Goal: Task Accomplishment & Management: Use online tool/utility

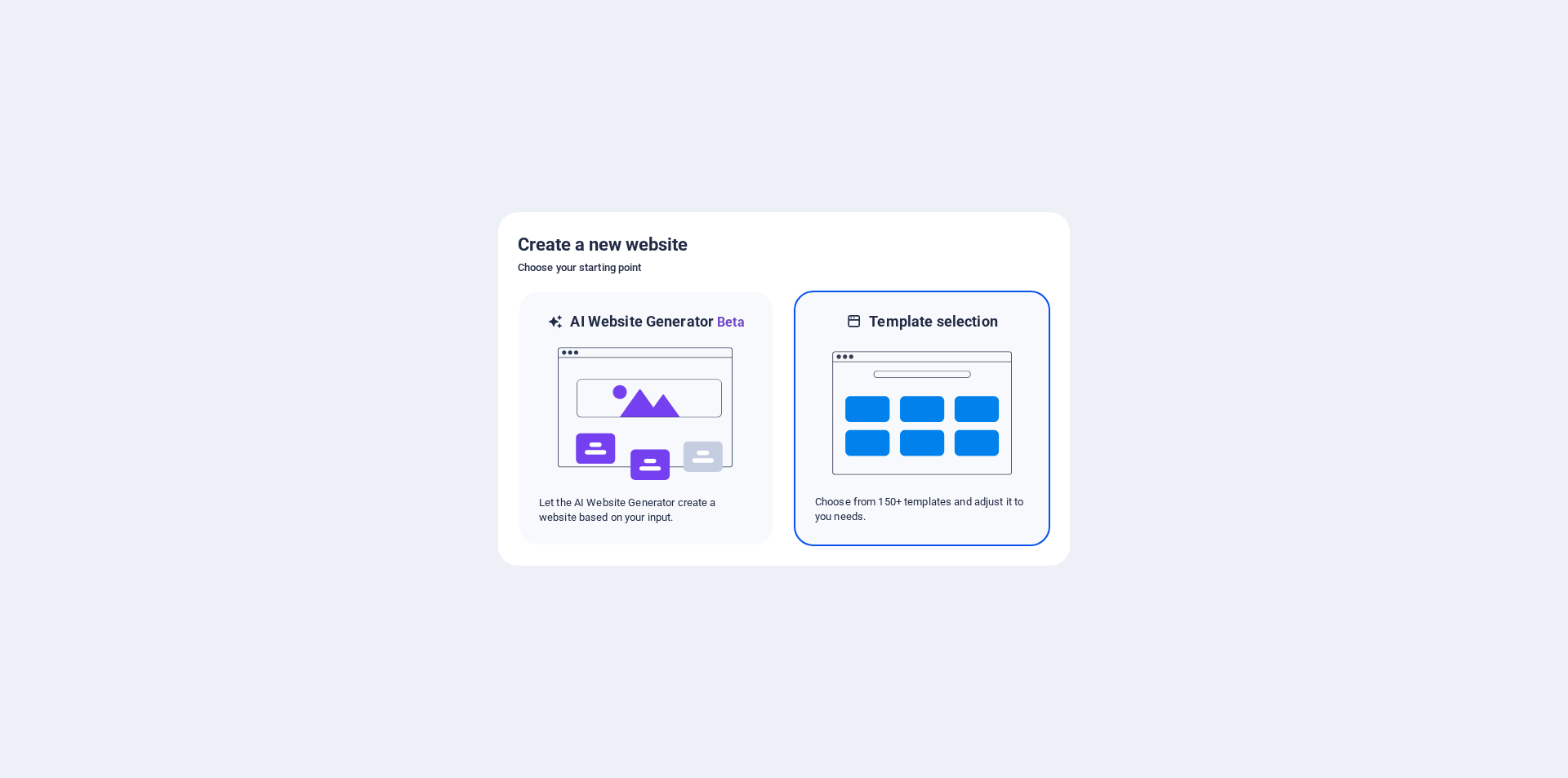
click at [931, 330] on h6 "Template selection" at bounding box center [932, 321] width 128 height 20
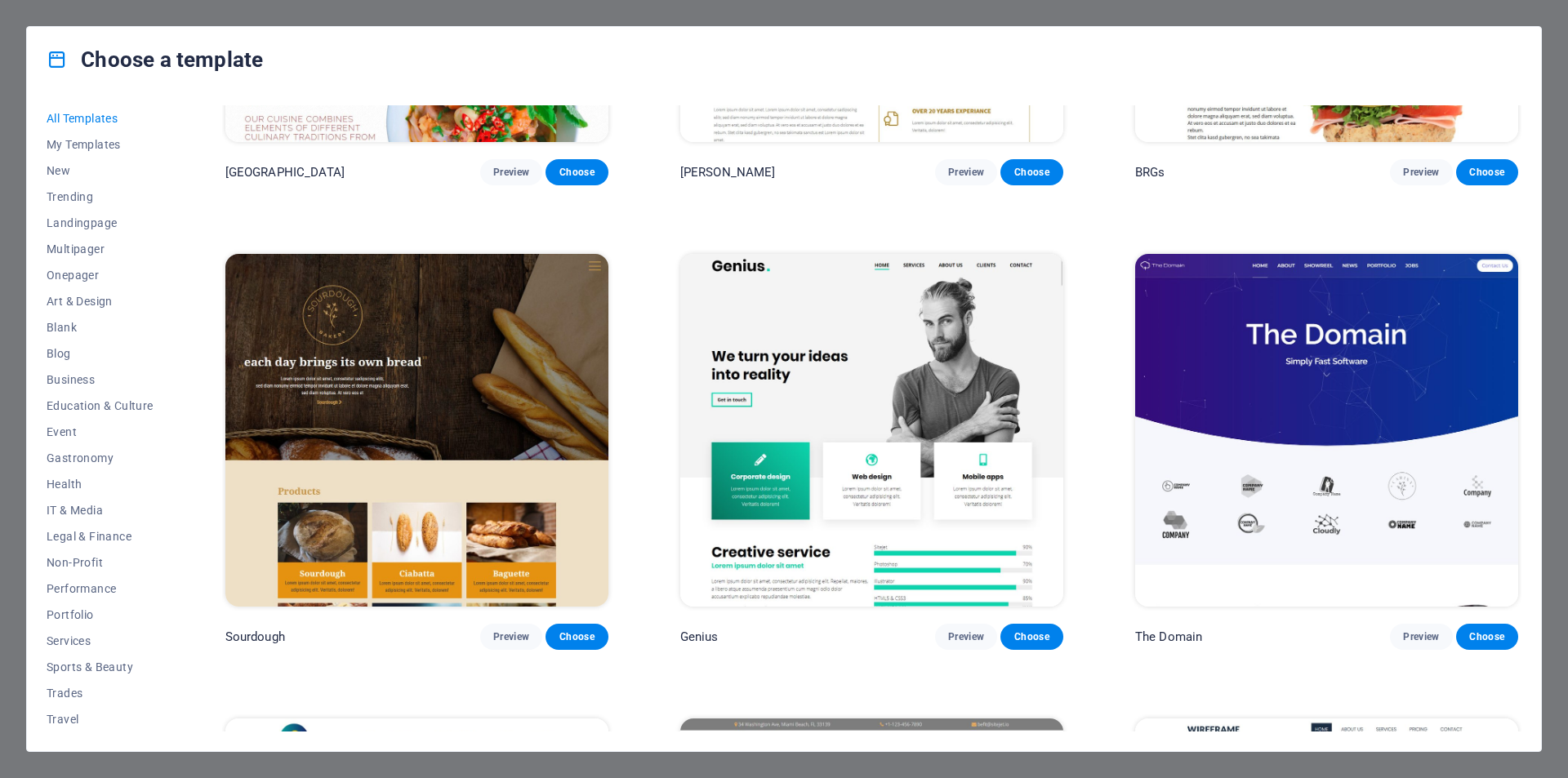
scroll to position [11022, 0]
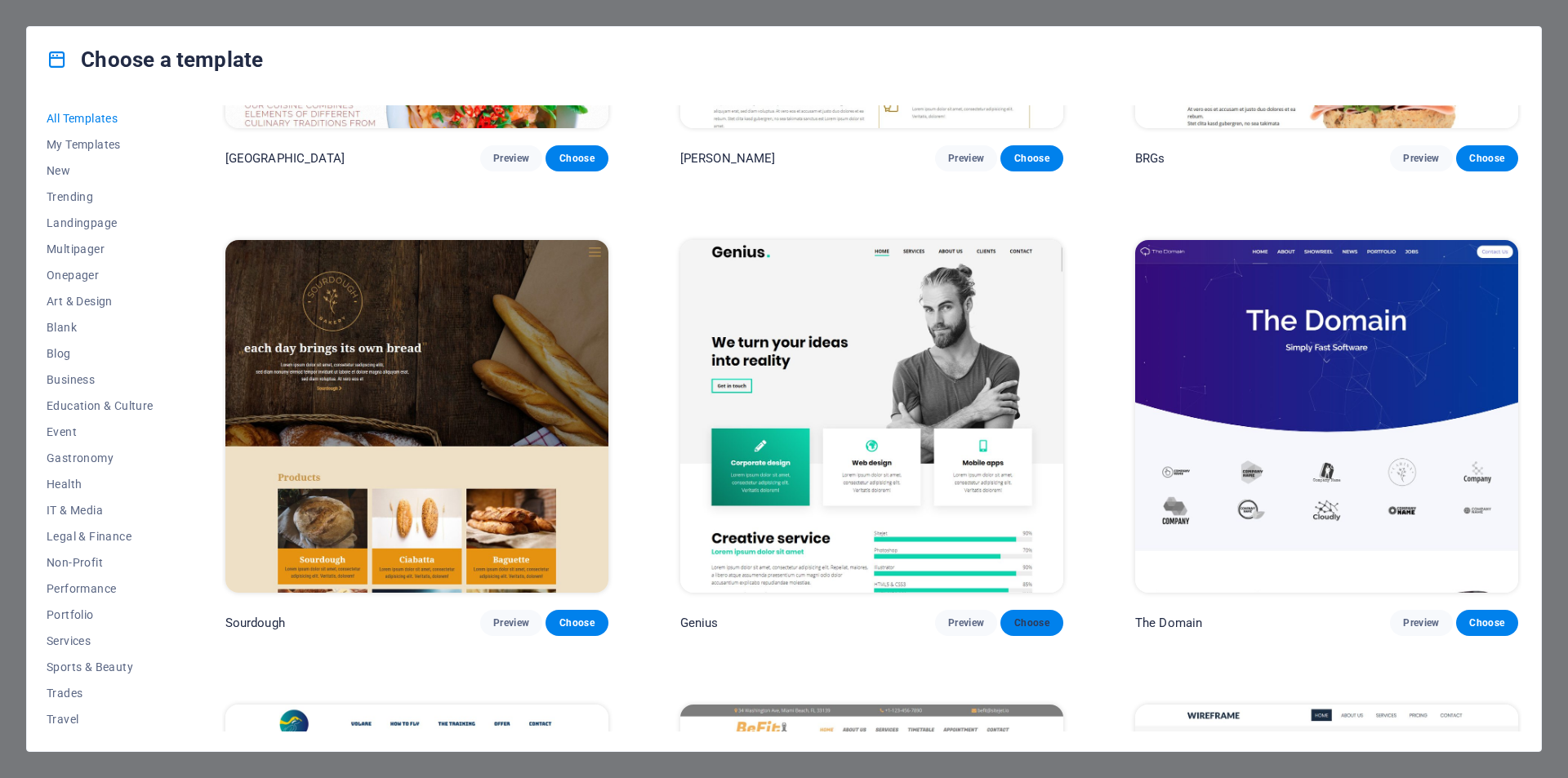
click at [1023, 616] on span "Choose" at bounding box center [1031, 622] width 36 height 13
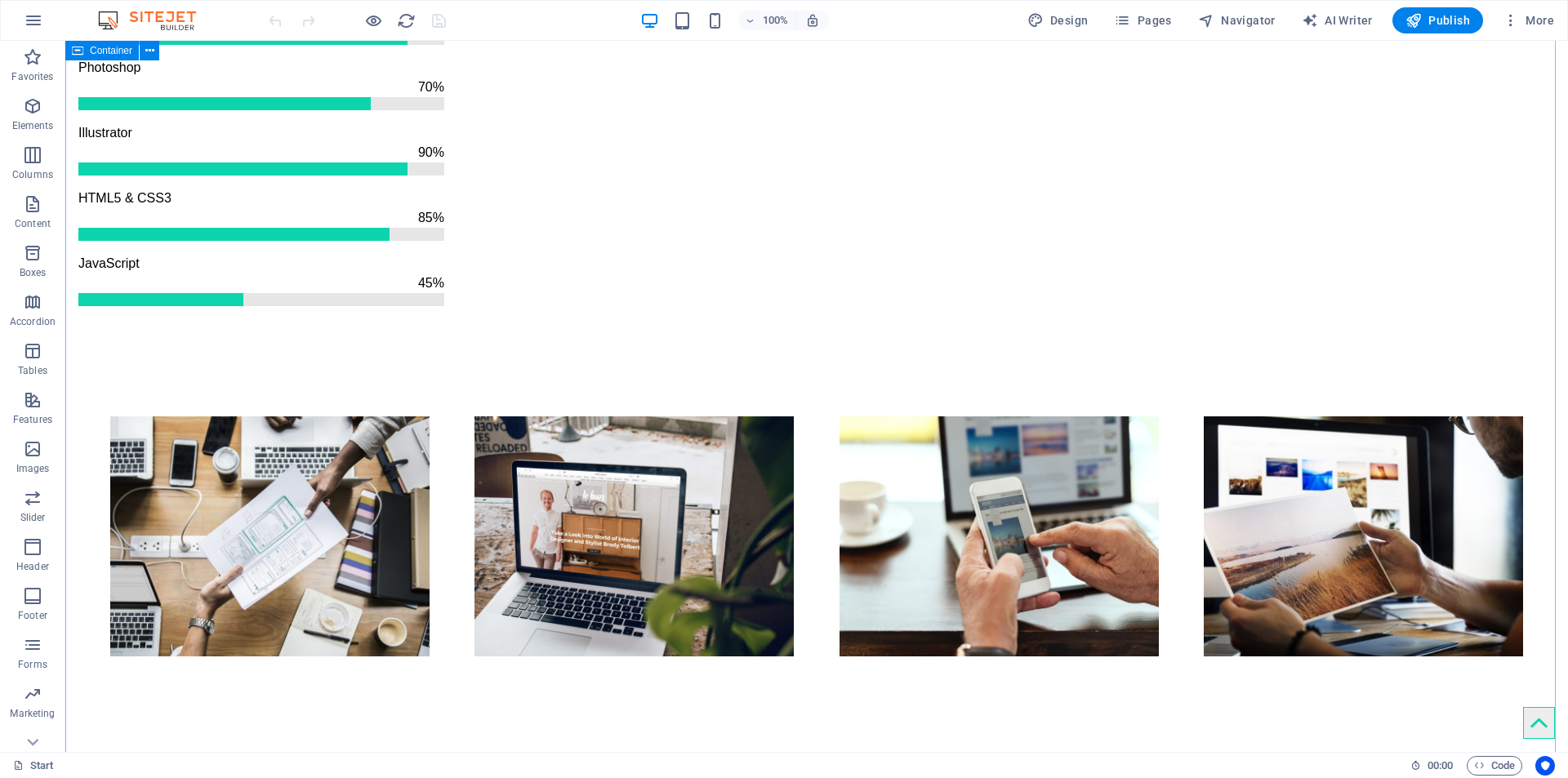
scroll to position [1960, 0]
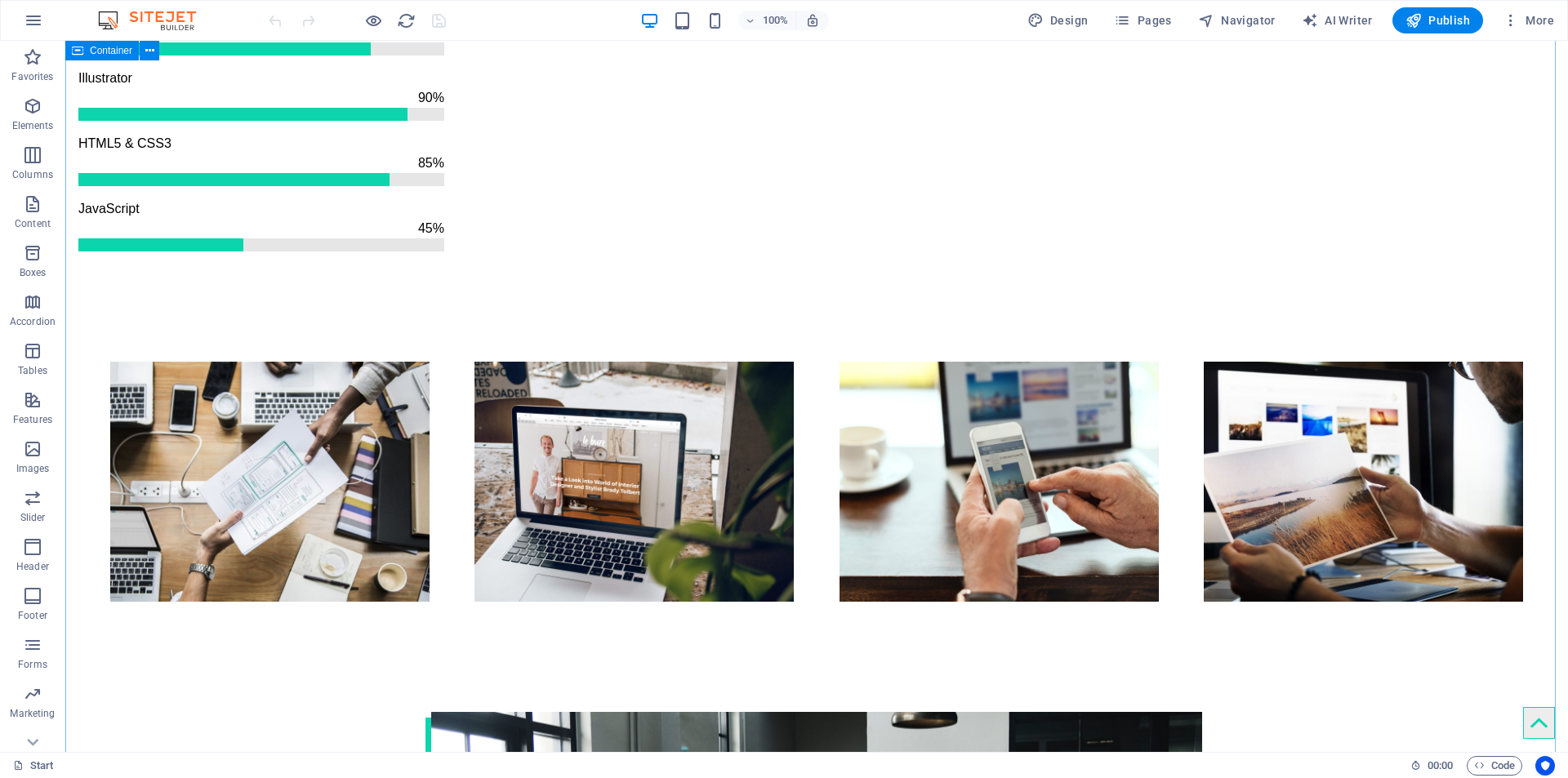
drag, startPoint x: 1428, startPoint y: 325, endPoint x: 1416, endPoint y: 326, distance: 12.0
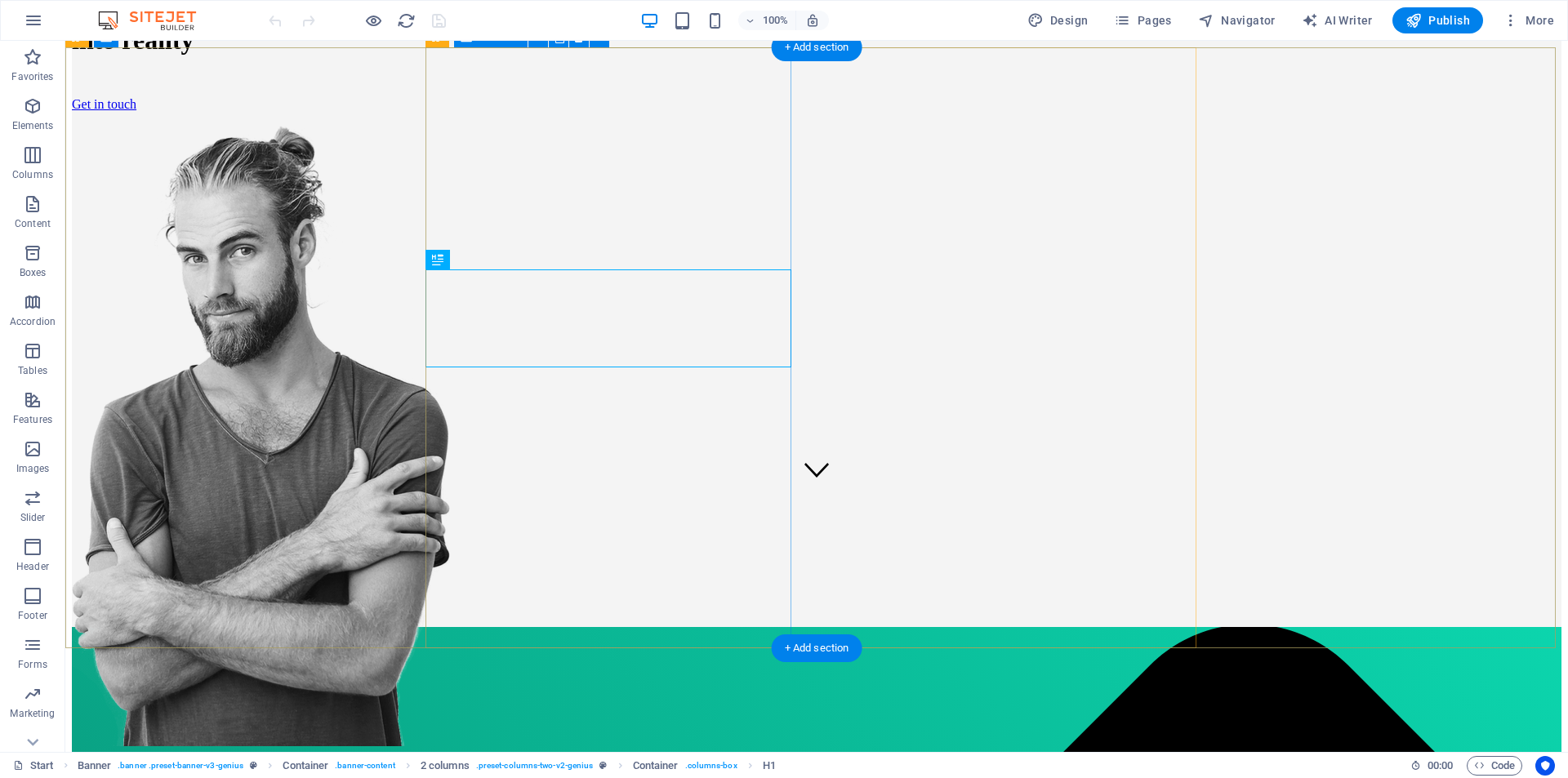
scroll to position [326, 0]
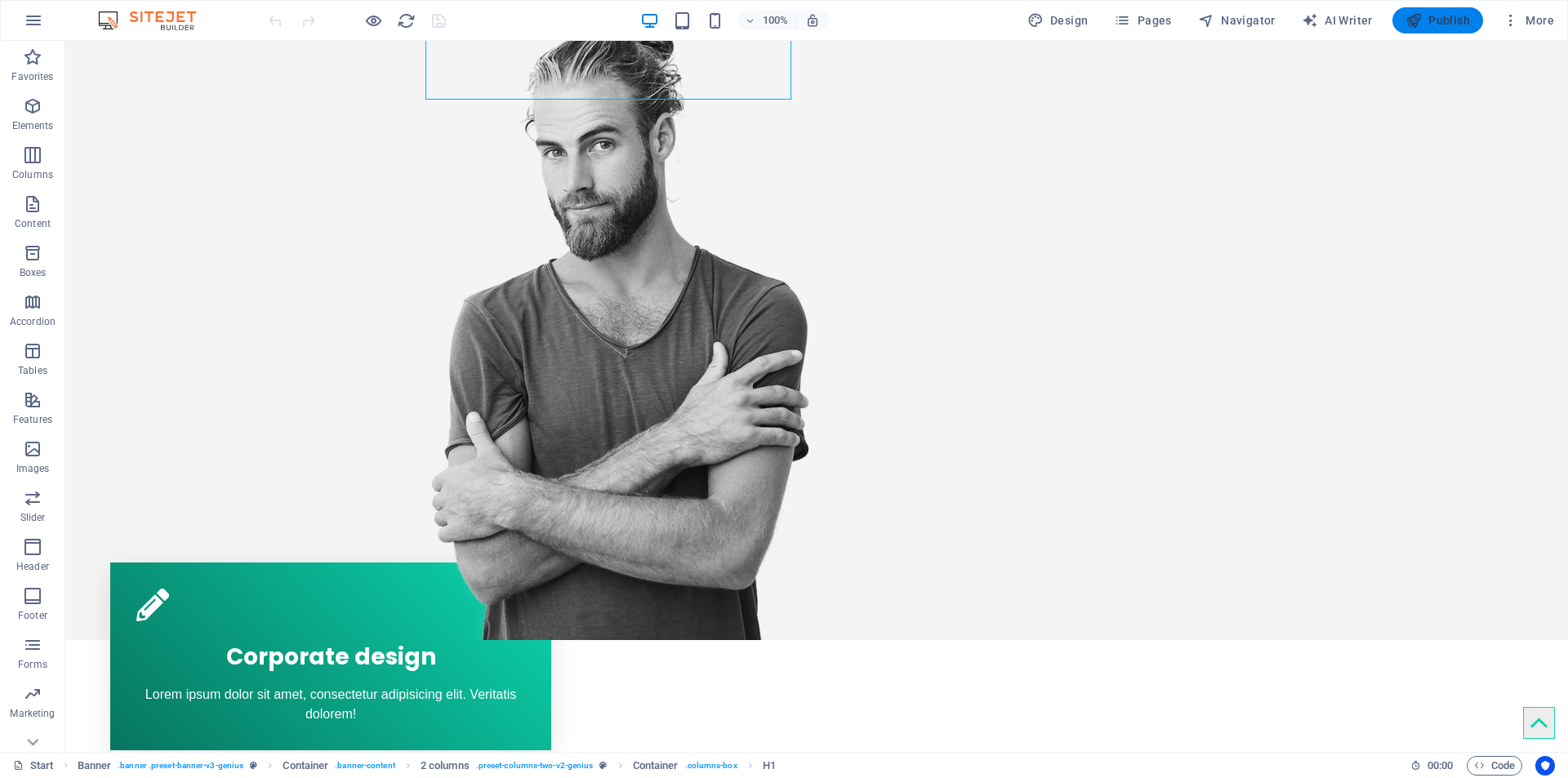
click at [1444, 28] on button "Publish" at bounding box center [1437, 20] width 90 height 27
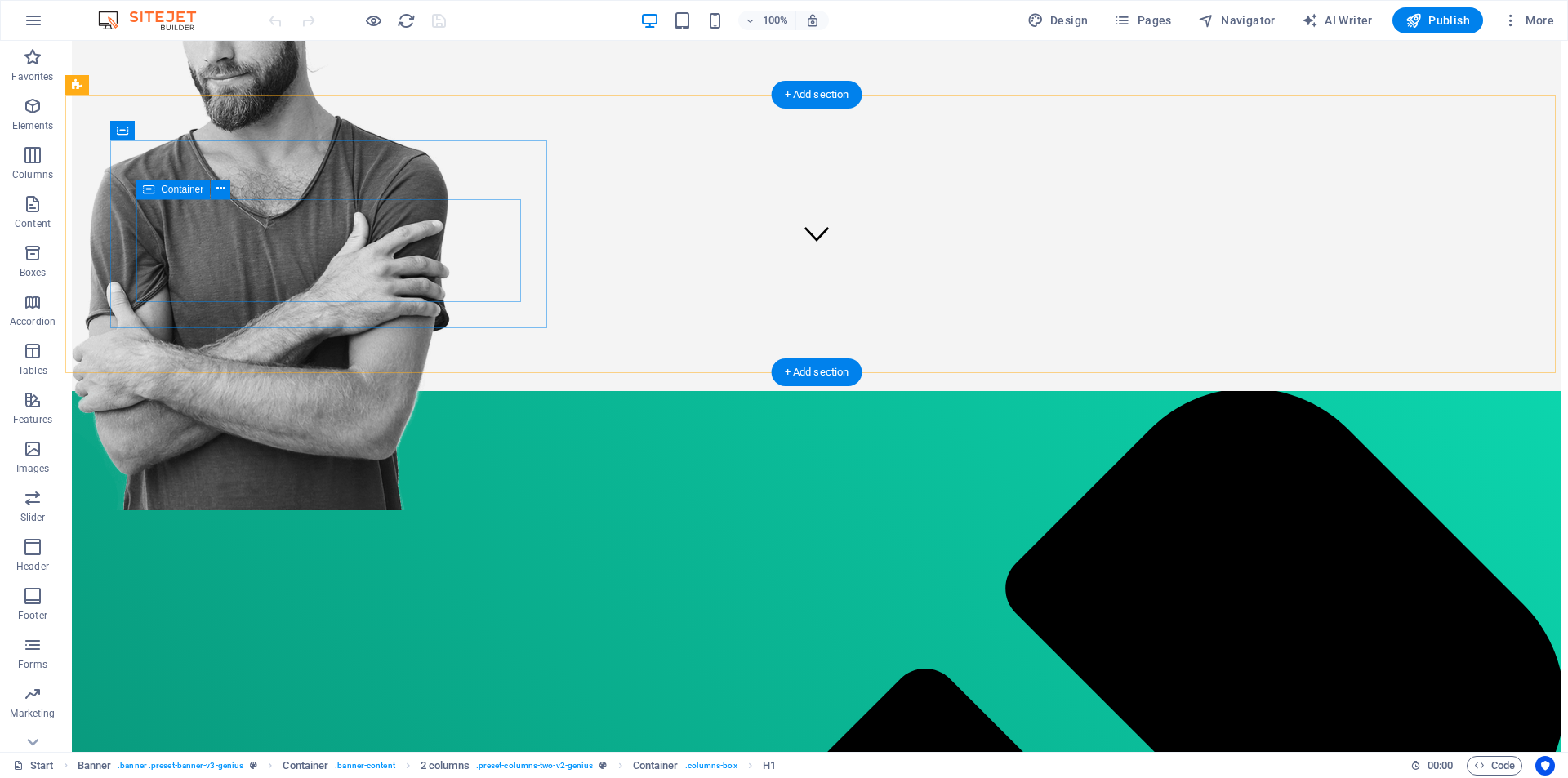
scroll to position [670, 0]
